Goal: Task Accomplishment & Management: Manage account settings

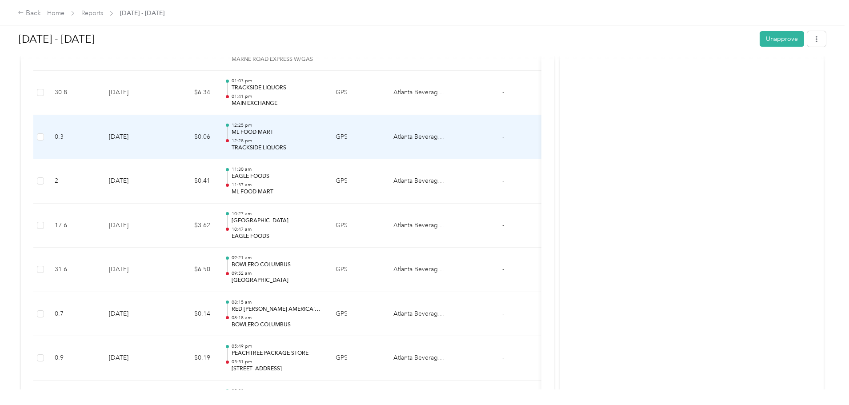
scroll to position [4317, 0]
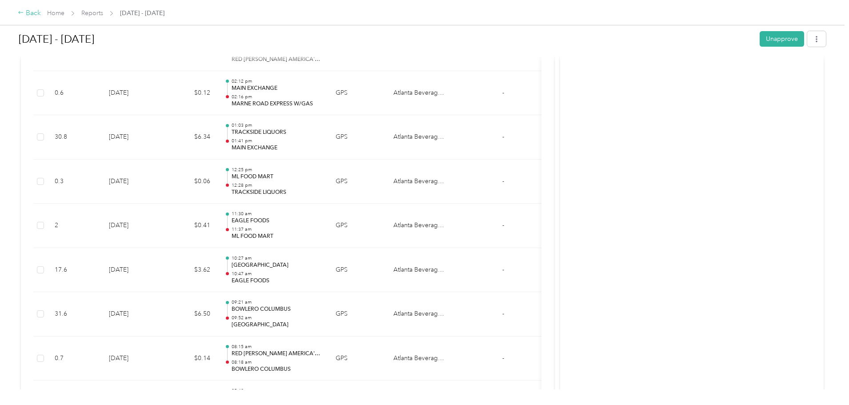
click at [41, 15] on div "Back" at bounding box center [29, 13] width 23 height 11
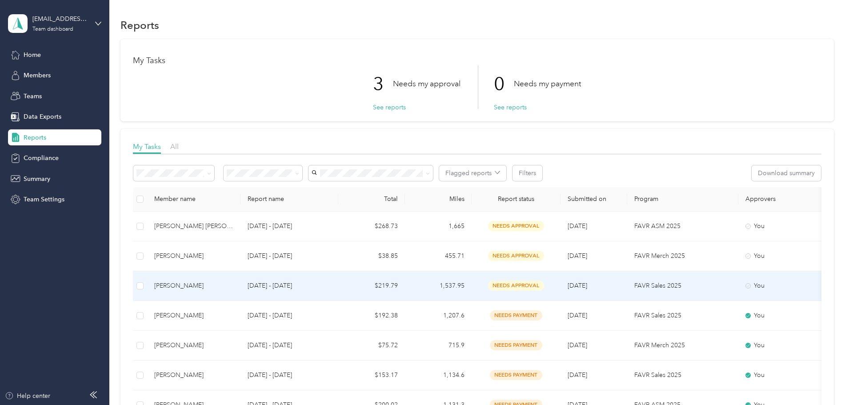
click at [233, 284] on div "[PERSON_NAME]" at bounding box center [193, 286] width 79 height 10
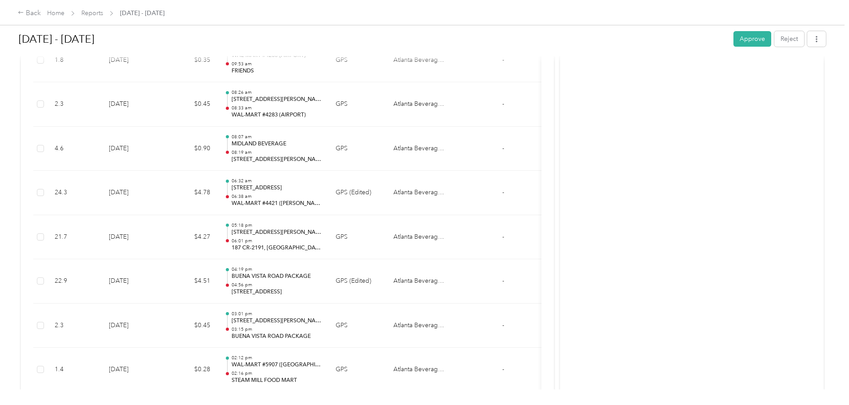
scroll to position [1555, 0]
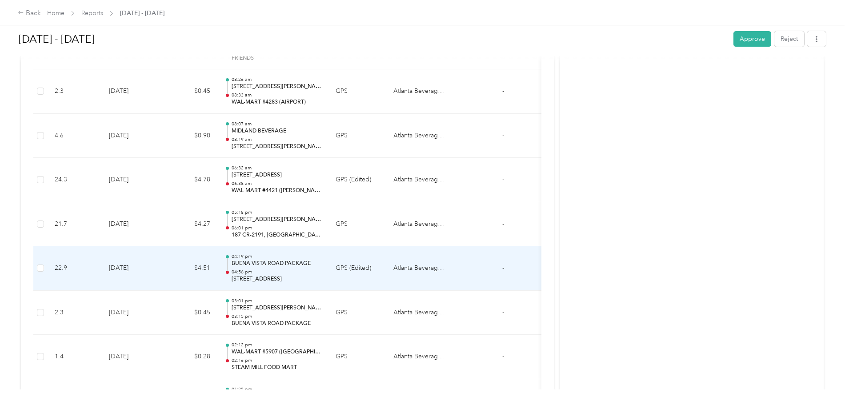
click at [321, 268] on div "04:19 pm [GEOGRAPHIC_DATA] PACKAGE 04:56 pm [STREET_ADDRESS]" at bounding box center [277, 268] width 90 height 30
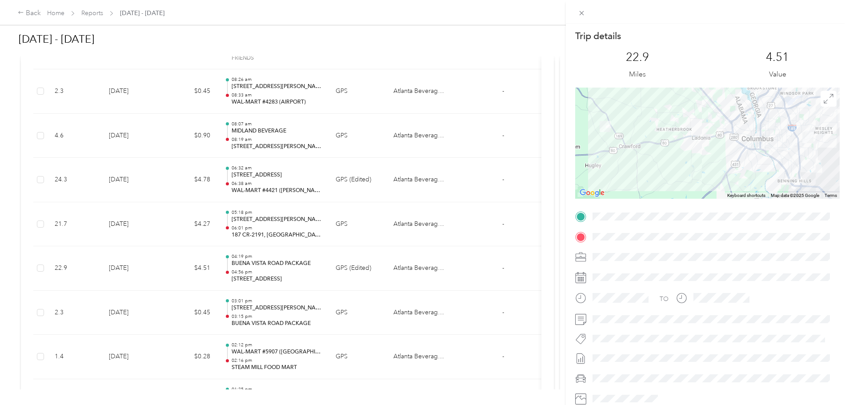
click at [359, 229] on div "Trip details This trip cannot be edited because it is either under review, appr…" at bounding box center [424, 202] width 849 height 405
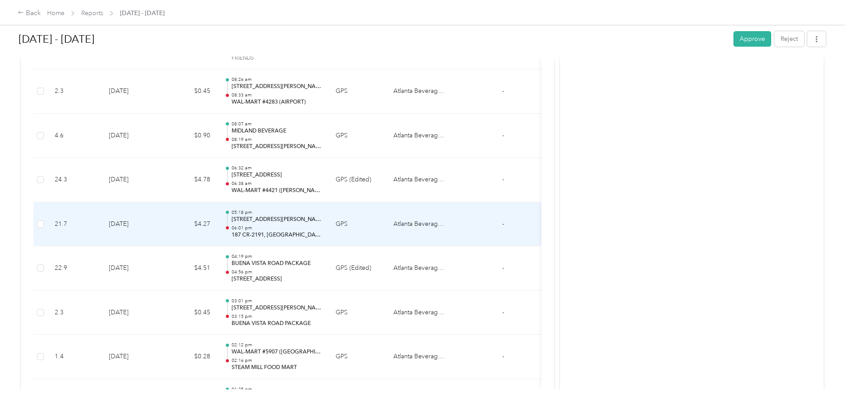
click at [321, 227] on p "06:01 pm" at bounding box center [277, 228] width 90 height 6
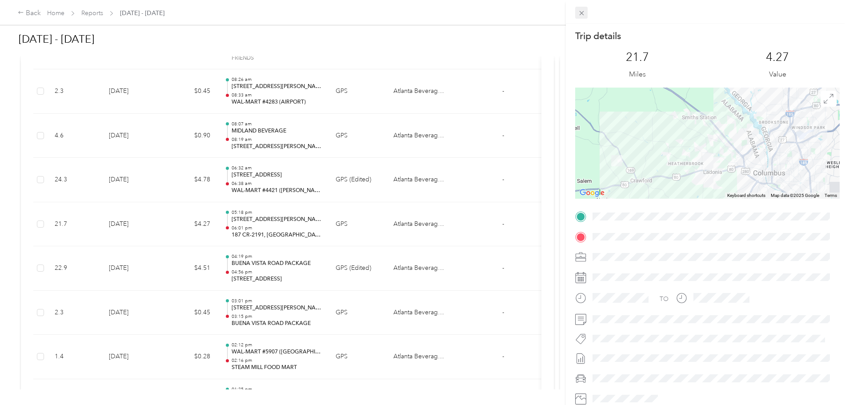
click at [579, 12] on icon at bounding box center [582, 13] width 8 height 8
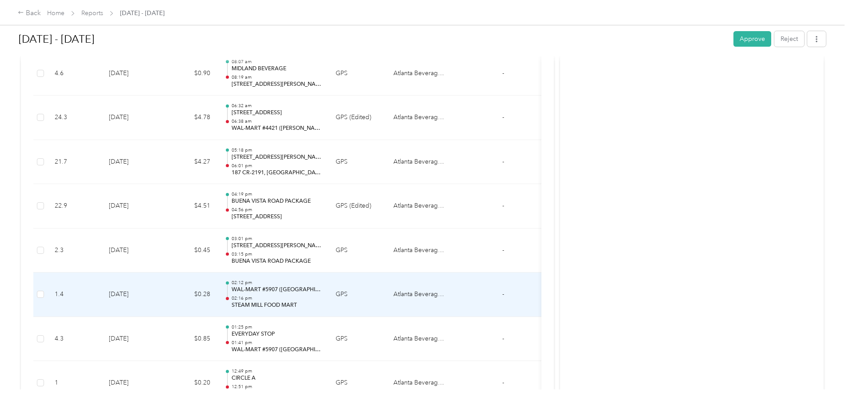
scroll to position [1573, 0]
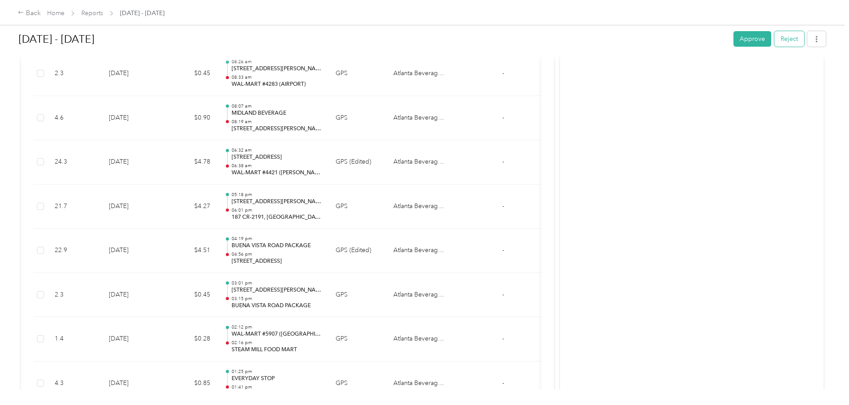
click at [774, 40] on button "Reject" at bounding box center [789, 39] width 30 height 16
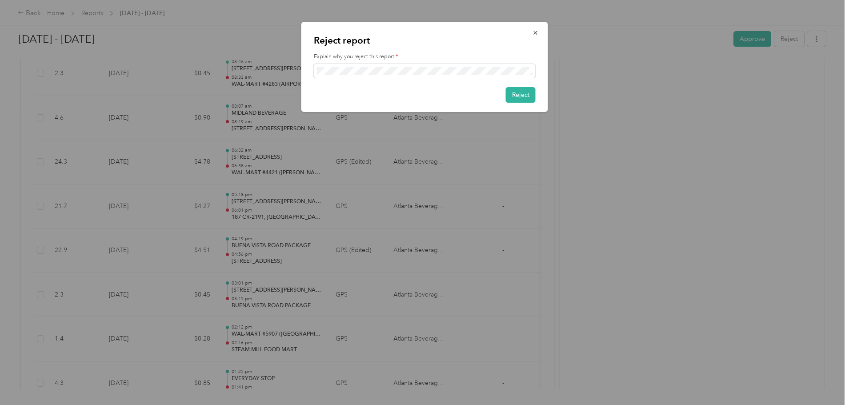
scroll to position [0, 0]
click at [519, 95] on button "Reject" at bounding box center [521, 95] width 30 height 16
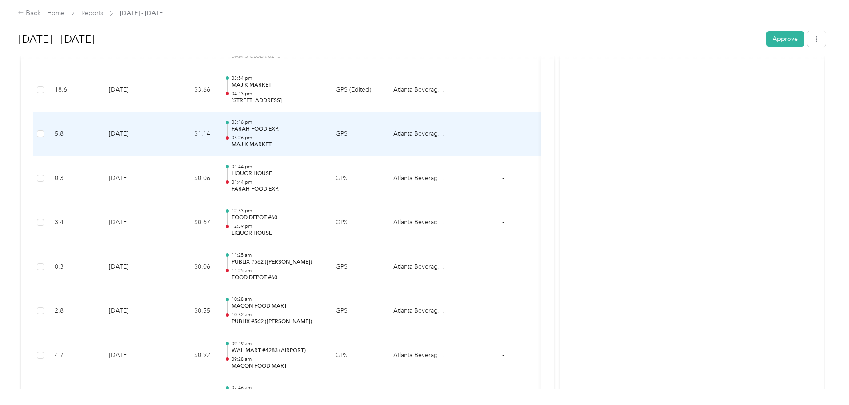
scroll to position [640, 0]
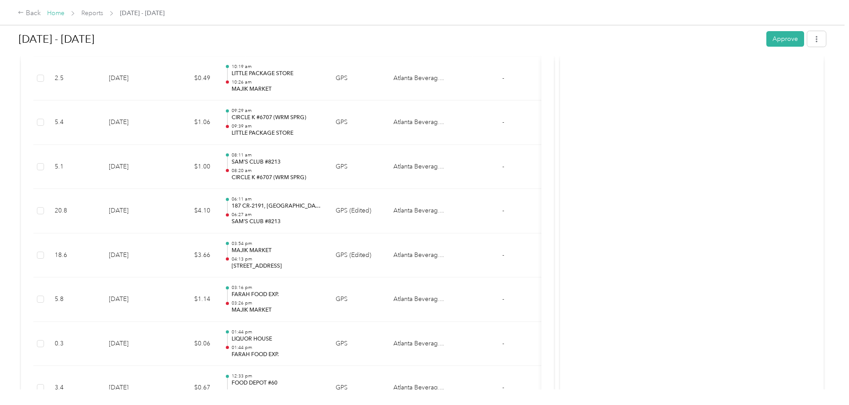
click at [64, 15] on link "Home" at bounding box center [55, 13] width 17 height 8
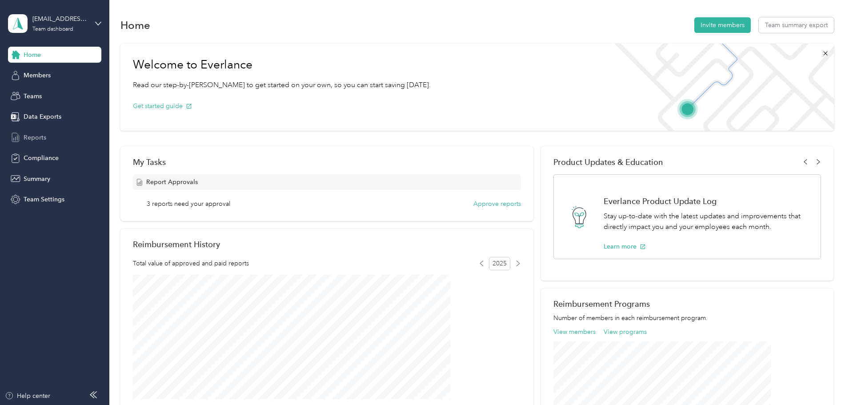
click at [40, 134] on span "Reports" at bounding box center [35, 137] width 23 height 9
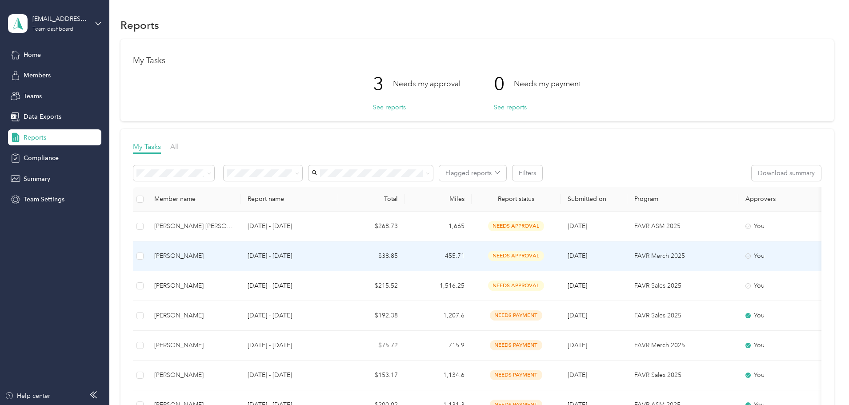
click at [331, 259] on p "[DATE] - [DATE]" at bounding box center [290, 256] width 84 height 10
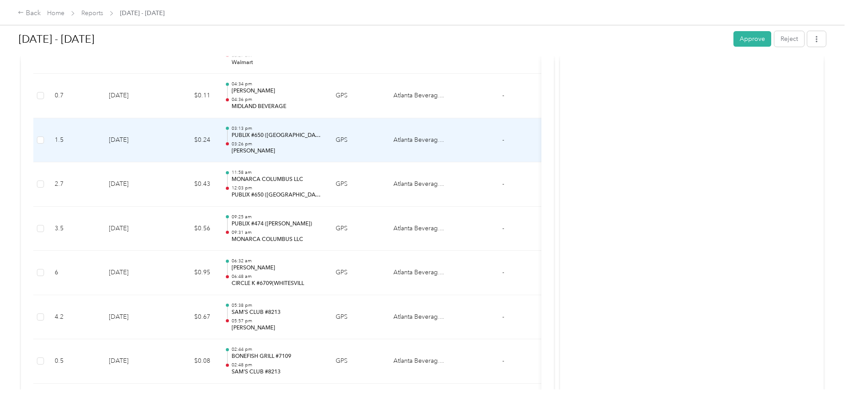
scroll to position [622, 0]
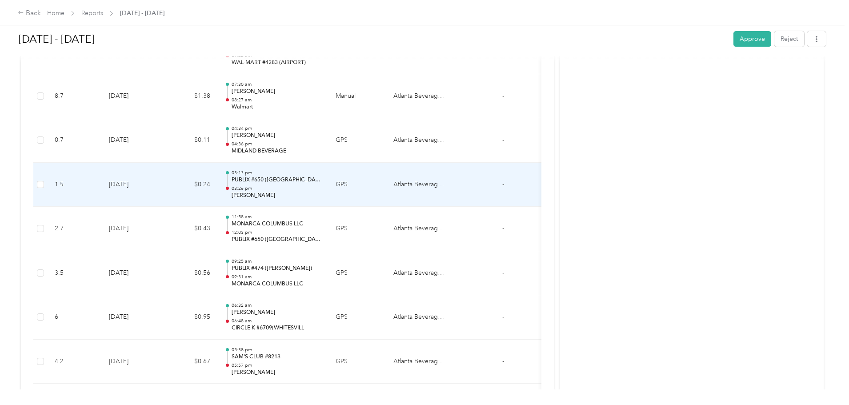
click at [321, 189] on p "03:26 pm" at bounding box center [277, 188] width 90 height 6
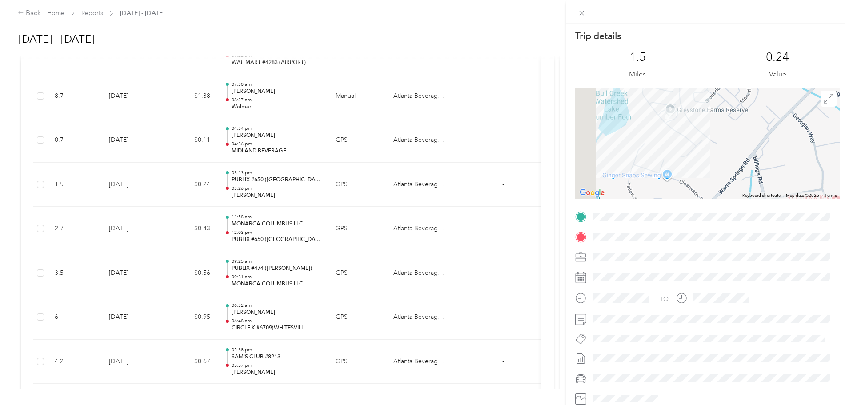
drag, startPoint x: 700, startPoint y: 158, endPoint x: 721, endPoint y: 176, distance: 27.1
click at [721, 176] on div at bounding box center [707, 143] width 264 height 111
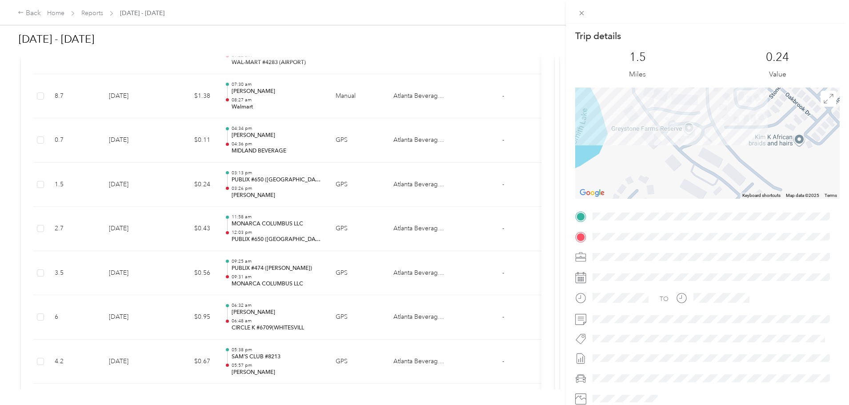
click at [342, 141] on div "Trip details This trip cannot be edited because it is either under review, appr…" at bounding box center [424, 202] width 849 height 405
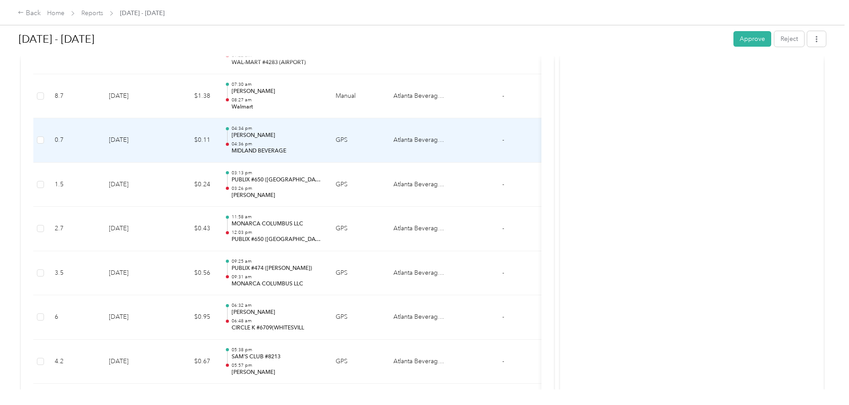
click at [321, 141] on p "04:36 pm" at bounding box center [277, 144] width 90 height 6
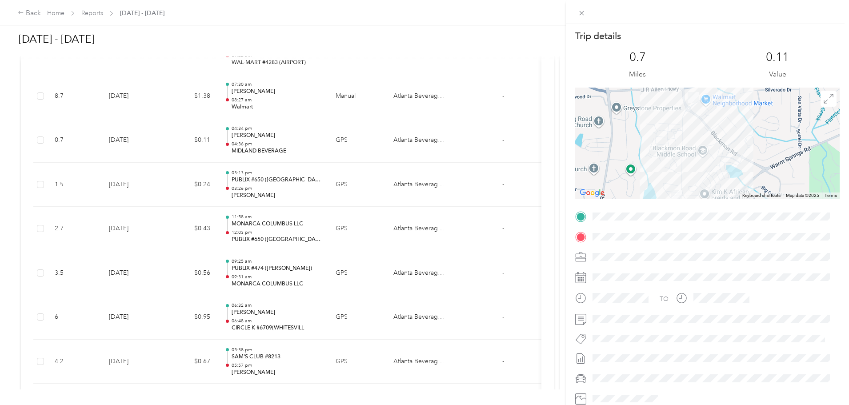
drag, startPoint x: 714, startPoint y: 139, endPoint x: 724, endPoint y: 146, distance: 13.1
click at [724, 146] on div at bounding box center [707, 143] width 264 height 111
click at [248, 234] on div "Trip details This trip cannot be edited because it is either under review, appr…" at bounding box center [424, 202] width 849 height 405
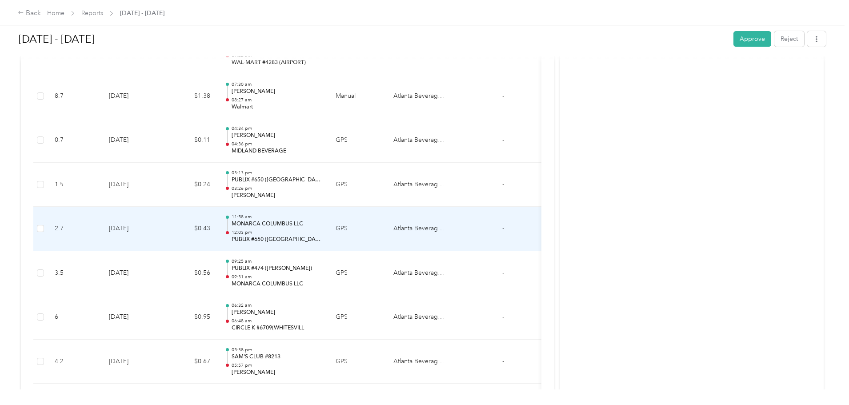
click at [217, 234] on td "$0.43" at bounding box center [190, 229] width 53 height 44
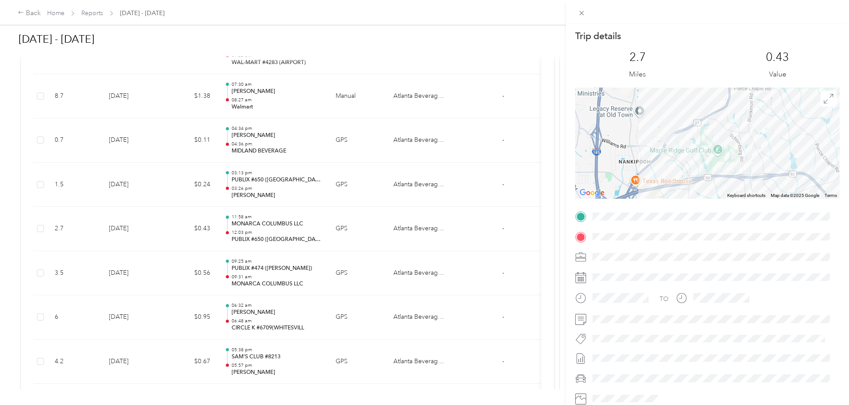
click at [400, 255] on div "Trip details This trip cannot be edited because it is either under review, appr…" at bounding box center [424, 202] width 849 height 405
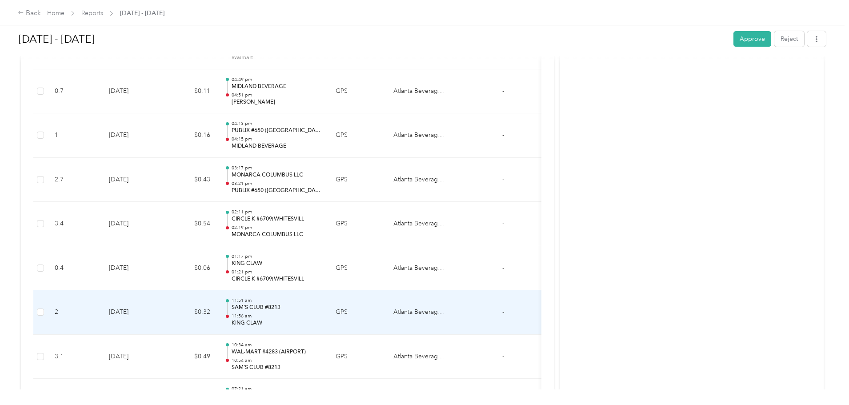
scroll to position [1511, 0]
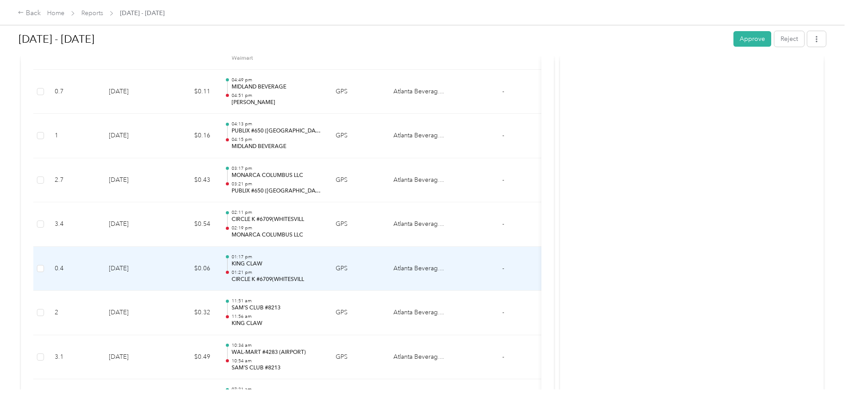
click at [321, 275] on p "01:21 pm" at bounding box center [277, 272] width 90 height 6
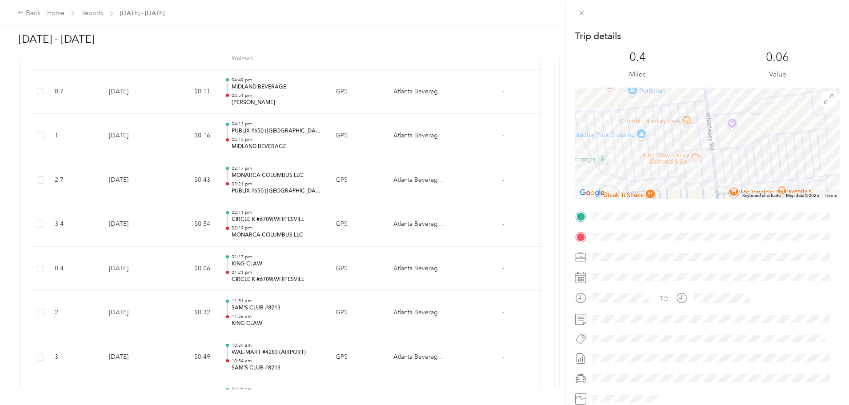
drag, startPoint x: 669, startPoint y: 145, endPoint x: 647, endPoint y: 153, distance: 23.0
click at [647, 153] on div at bounding box center [707, 143] width 264 height 111
click at [580, 12] on icon at bounding box center [581, 13] width 4 height 4
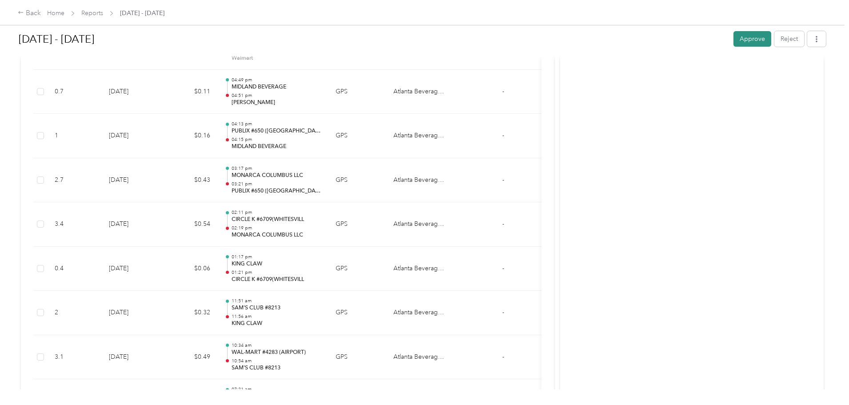
click at [733, 37] on button "Approve" at bounding box center [752, 39] width 38 height 16
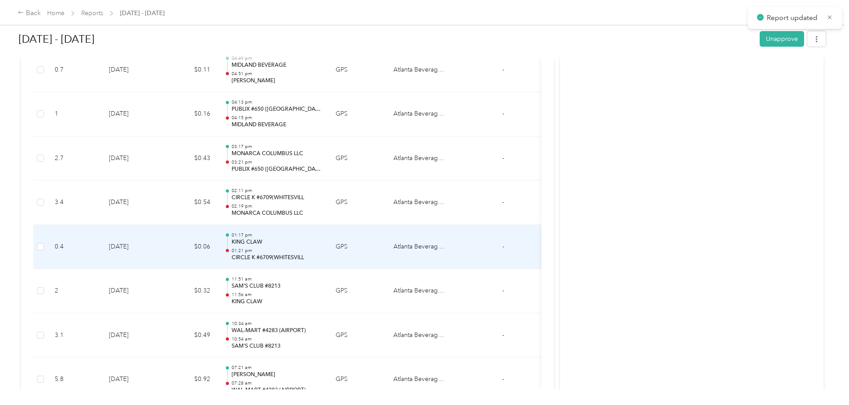
scroll to position [1489, 0]
